Goal: Transaction & Acquisition: Purchase product/service

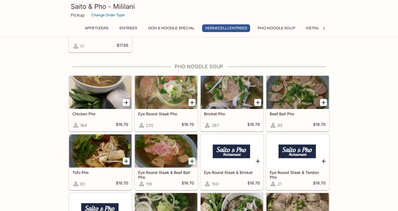
scroll to position [1121, 0]
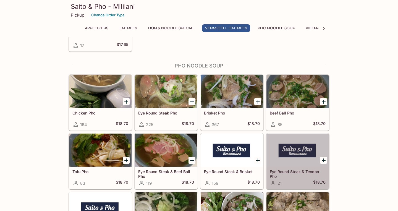
click at [290, 157] on div at bounding box center [298, 150] width 62 height 33
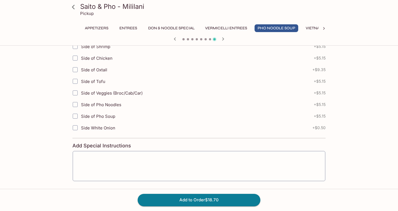
scroll to position [218, 0]
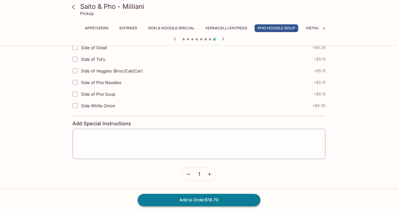
click at [199, 202] on button "Add to Order $18.70" at bounding box center [199, 200] width 123 height 12
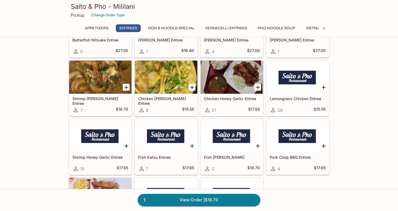
scroll to position [618, 0]
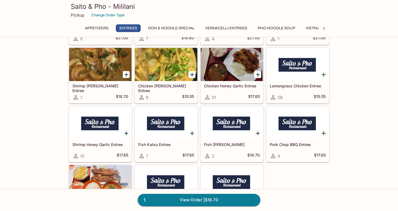
click at [280, 27] on button "Pho Noodle Soup" at bounding box center [277, 28] width 44 height 8
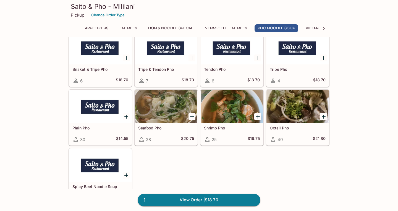
scroll to position [1341, 0]
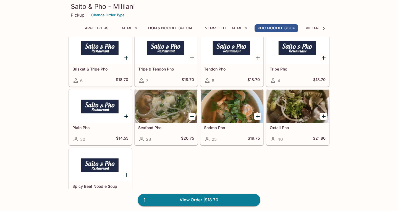
click at [191, 118] on icon "Add Seafood Pho" at bounding box center [192, 116] width 7 height 7
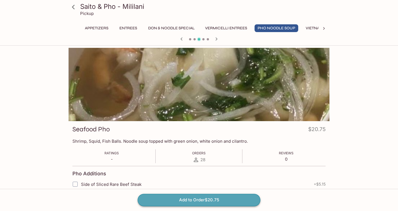
click at [194, 202] on button "Add to Order $20.75" at bounding box center [199, 200] width 123 height 12
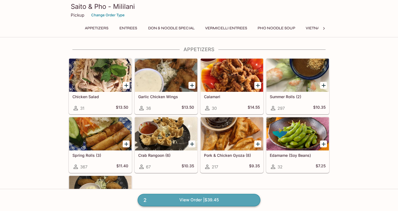
click at [198, 199] on link "2 View Order | $39.45" at bounding box center [199, 200] width 123 height 12
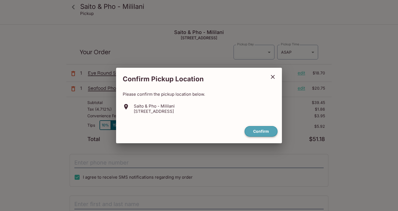
click at [268, 133] on button "Confirm" at bounding box center [261, 131] width 33 height 11
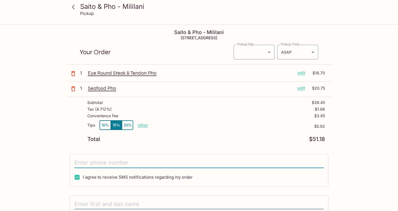
click at [163, 163] on input "tel" at bounding box center [198, 163] width 249 height 11
type input "[PHONE_NUMBER]"
click at [262, 54] on body "Saito & Pho - Mililani Pickup Saito & Pho - Mililani [STREET_ADDRESS] Your Orde…" at bounding box center [199, 130] width 398 height 211
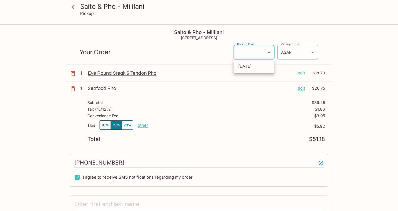
click at [257, 27] on div at bounding box center [199, 105] width 398 height 211
click at [304, 52] on body "Saito & Pho - Mililani Pickup Saito & Pho - Mililani [STREET_ADDRESS] Your Orde…" at bounding box center [199, 130] width 398 height 211
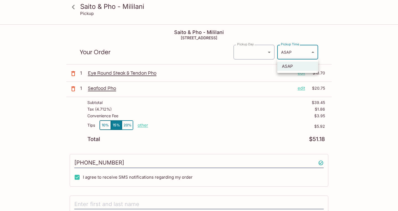
click at [344, 41] on div at bounding box center [199, 105] width 398 height 211
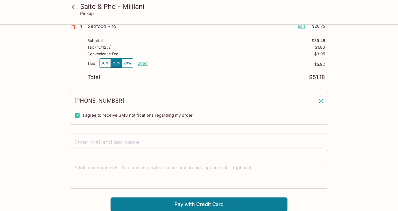
scroll to position [62, 0]
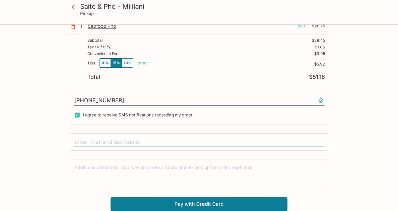
click at [171, 141] on input "text" at bounding box center [198, 142] width 249 height 11
type input "[PERSON_NAME]"
click at [206, 204] on button "Pay with Credit Card" at bounding box center [199, 204] width 177 height 14
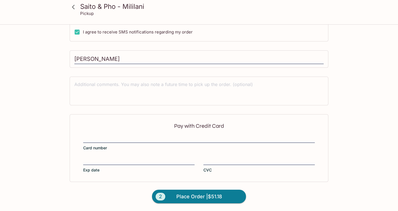
scroll to position [145, 0]
click at [156, 134] on div "Pay with Credit Card Card number Exp date CVC" at bounding box center [199, 147] width 259 height 67
click at [132, 157] on div at bounding box center [138, 161] width 111 height 8
click at [132, 158] on input "Exp date" at bounding box center [138, 158] width 111 height 0
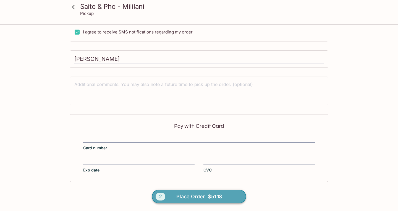
click at [205, 199] on span "Place Order | $51.18" at bounding box center [199, 196] width 46 height 9
